Goal: Check status: Check status

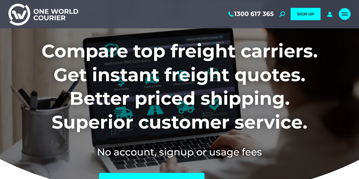
click at [343, 11] on link "Mobile menu icon" at bounding box center [345, 14] width 12 height 12
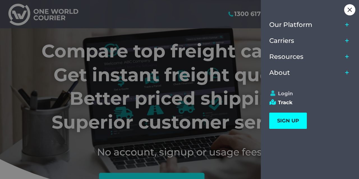
click at [288, 95] on link "Login" at bounding box center [307, 94] width 76 height 6
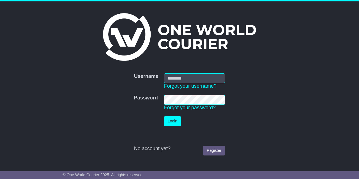
click at [190, 76] on input "Username" at bounding box center [194, 78] width 61 height 10
type input "**********"
click at [174, 120] on button "Login" at bounding box center [172, 121] width 17 height 10
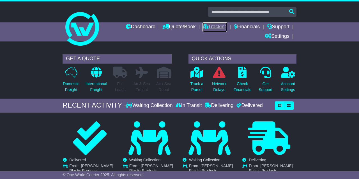
click at [215, 29] on link "Tracking" at bounding box center [214, 27] width 25 height 10
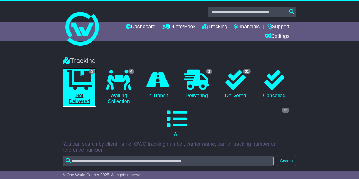
click at [85, 77] on icon at bounding box center [79, 80] width 25 height 20
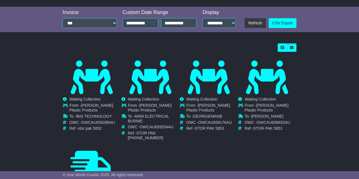
scroll to position [171, 0]
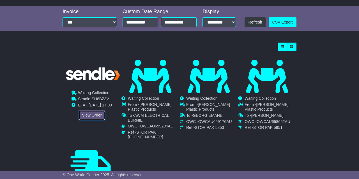
click at [93, 117] on link "View Order" at bounding box center [91, 115] width 27 height 10
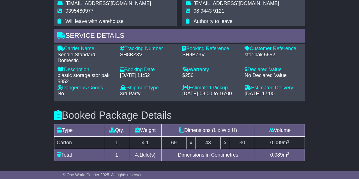
scroll to position [431, 0]
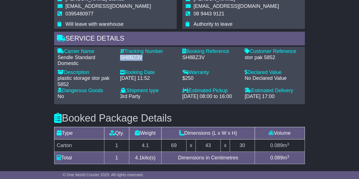
drag, startPoint x: 121, startPoint y: 62, endPoint x: 144, endPoint y: 63, distance: 23.0
click at [144, 61] on div "SH8BZ3V" at bounding box center [148, 58] width 57 height 6
copy div "SH8BZ3V"
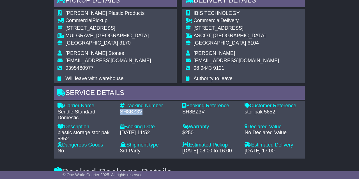
scroll to position [376, 0]
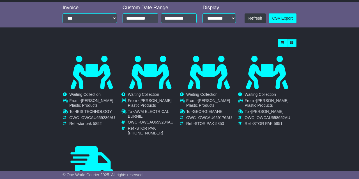
scroll to position [175, 0]
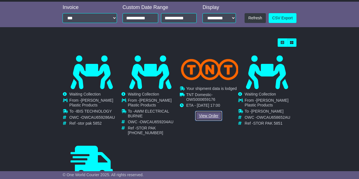
click at [209, 116] on link "View Order" at bounding box center [208, 116] width 27 height 10
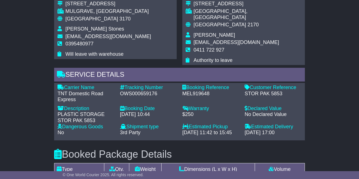
scroll to position [433, 0]
drag, startPoint x: 120, startPoint y: 87, endPoint x: 156, endPoint y: 87, distance: 35.9
click at [156, 91] on div "OWS000659176" at bounding box center [148, 94] width 57 height 6
copy div "OWS000659176"
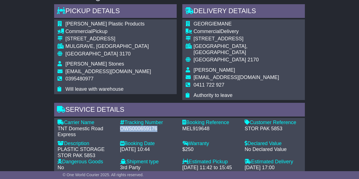
scroll to position [398, 0]
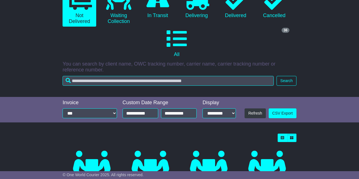
scroll to position [25, 0]
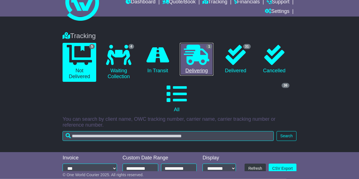
click at [200, 62] on icon at bounding box center [196, 55] width 25 height 20
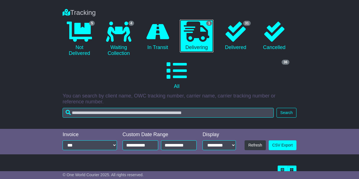
scroll to position [0, 0]
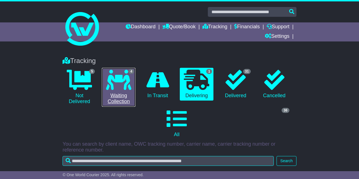
click at [119, 94] on link "4 Waiting Collection" at bounding box center [119, 87] width 34 height 39
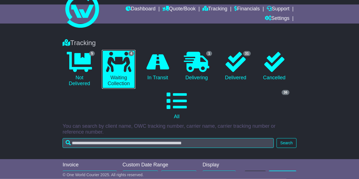
scroll to position [18, 0]
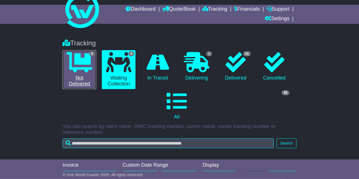
click at [80, 68] on icon at bounding box center [79, 62] width 25 height 20
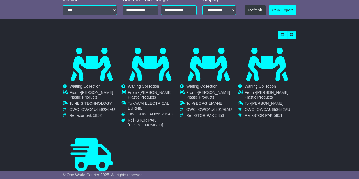
scroll to position [183, 0]
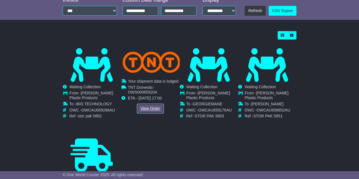
click at [147, 106] on link "View Order" at bounding box center [150, 109] width 27 height 10
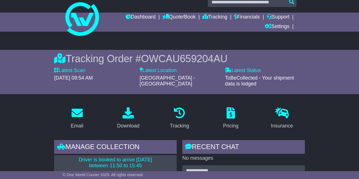
scroll to position [9, 0]
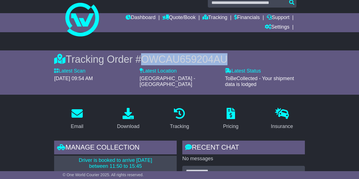
drag, startPoint x: 145, startPoint y: 57, endPoint x: 228, endPoint y: 60, distance: 83.0
click at [227, 60] on span "OWCAU659204AU" at bounding box center [184, 59] width 86 height 11
copy span "OWCAU659204AU"
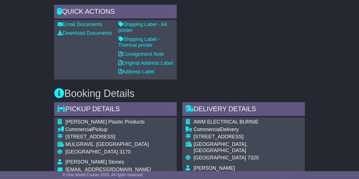
scroll to position [300, 0]
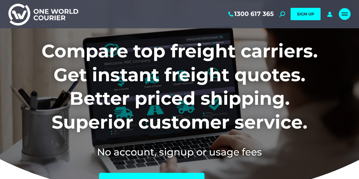
click at [339, 14] on link "Mobile menu icon" at bounding box center [345, 14] width 12 height 12
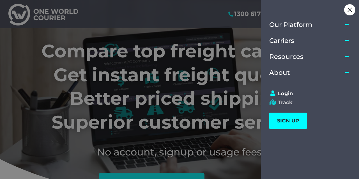
click at [287, 103] on link "Track" at bounding box center [307, 103] width 76 height 6
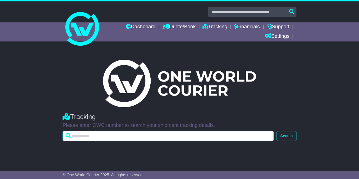
click at [174, 134] on input "text" at bounding box center [168, 136] width 211 height 10
paste input "**********"
type input "**********"
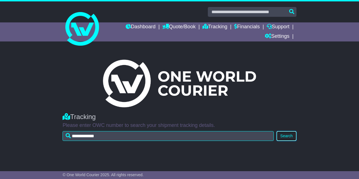
click at [293, 137] on button "Search" at bounding box center [286, 136] width 20 height 10
